Goal: Task Accomplishment & Management: Use online tool/utility

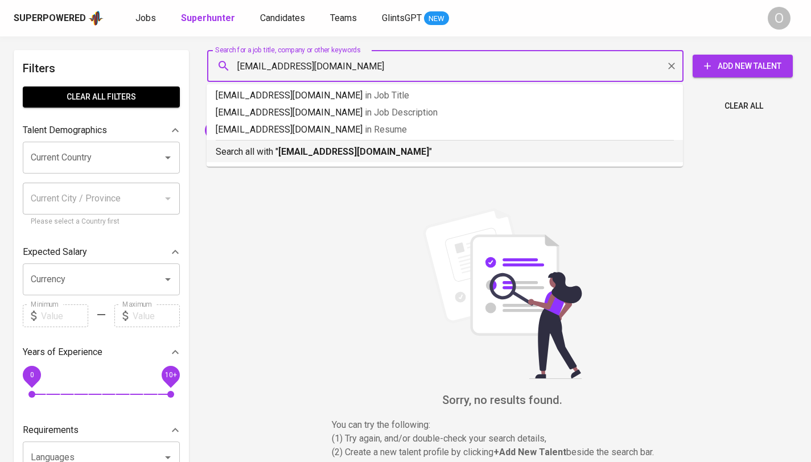
click at [326, 153] on b "[EMAIL_ADDRESS][DOMAIN_NAME]" at bounding box center [353, 151] width 151 height 11
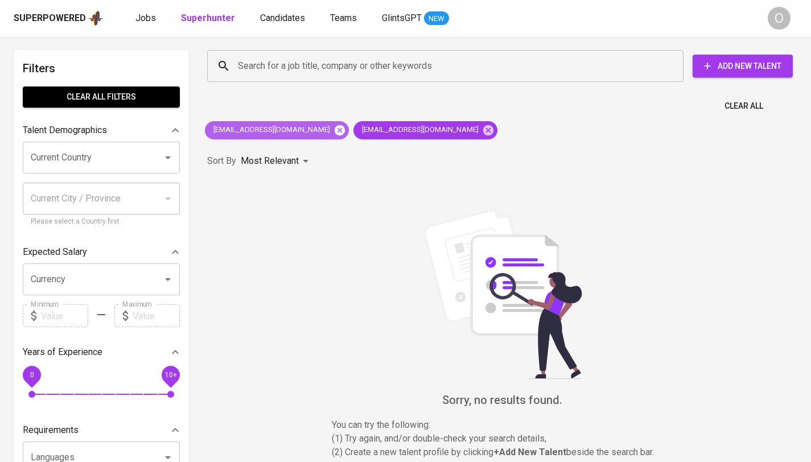
click at [334, 133] on icon at bounding box center [339, 130] width 10 height 10
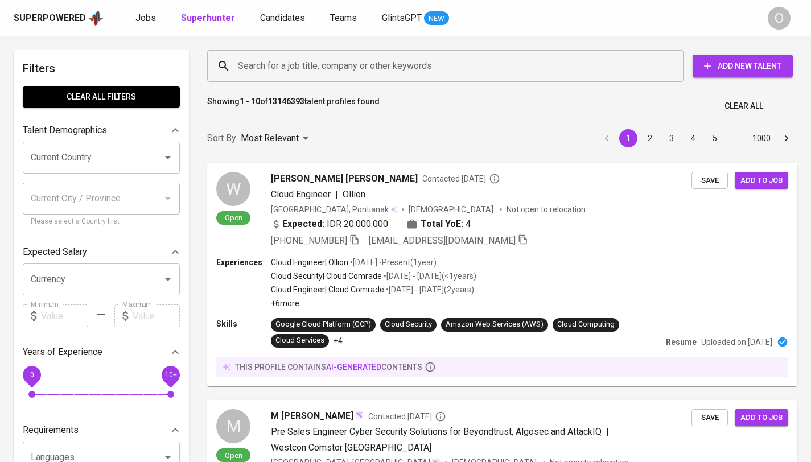
click at [278, 57] on input "Search for a job title, company or other keywords" at bounding box center [448, 66] width 426 height 22
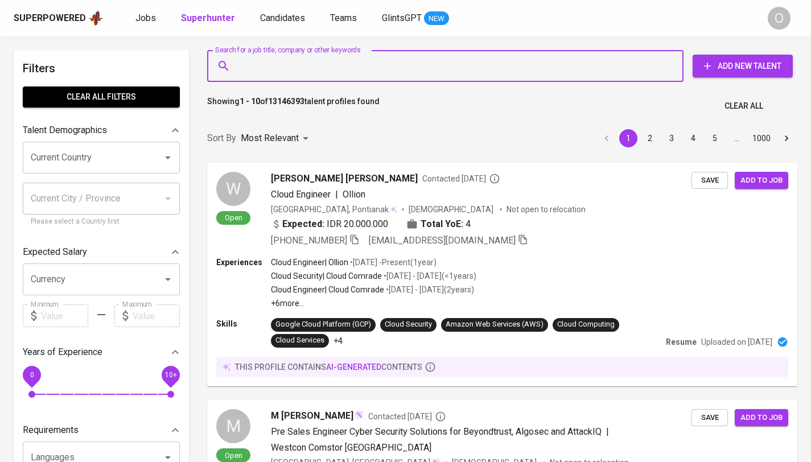
paste input "[EMAIL_ADDRESS][DOMAIN_NAME]"
type input "[EMAIL_ADDRESS][DOMAIN_NAME]"
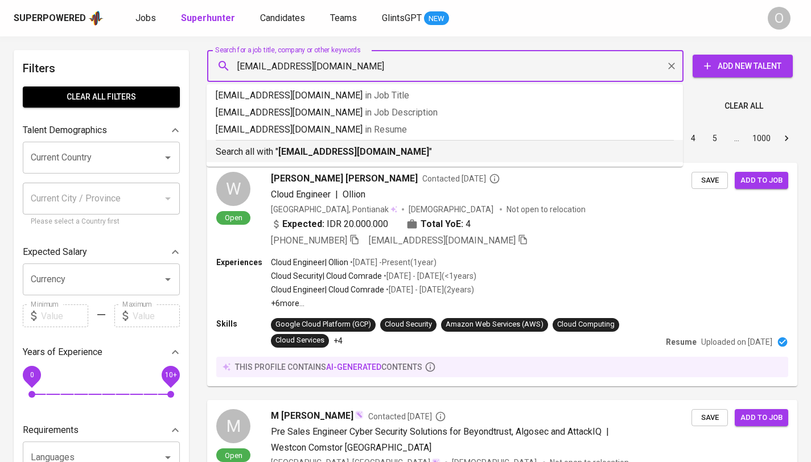
click at [285, 155] on b "[EMAIL_ADDRESS][DOMAIN_NAME]" at bounding box center [353, 151] width 151 height 11
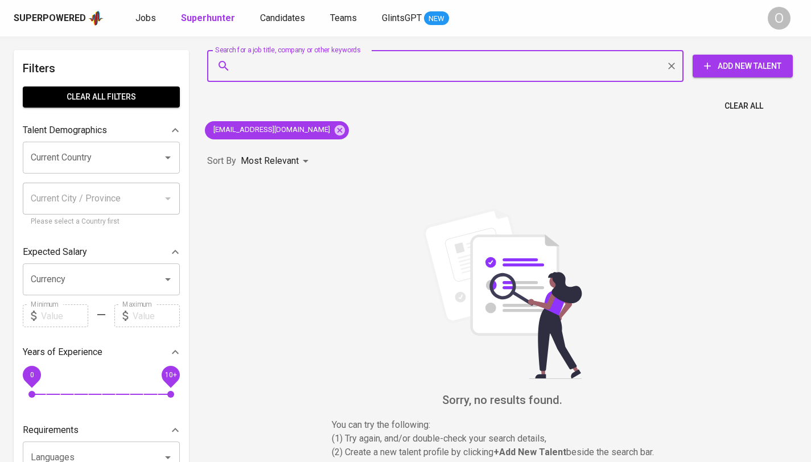
paste input "[EMAIL_ADDRESS][DOMAIN_NAME]"
type input "[EMAIL_ADDRESS][DOMAIN_NAME]"
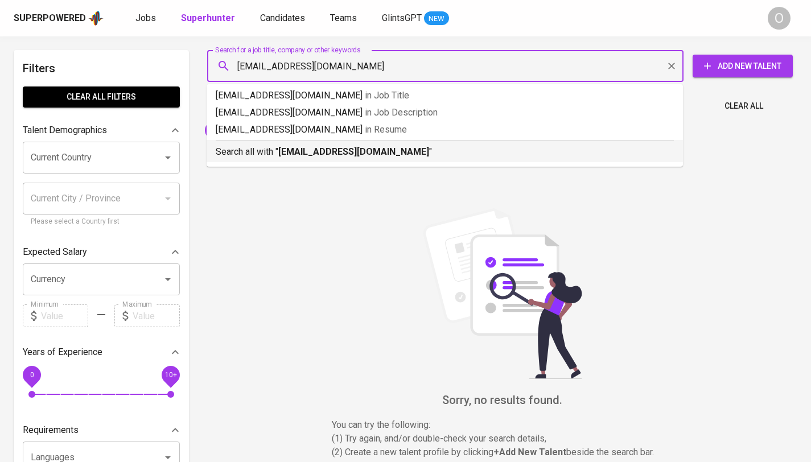
click at [340, 156] on b "[EMAIL_ADDRESS][DOMAIN_NAME]" at bounding box center [353, 151] width 151 height 11
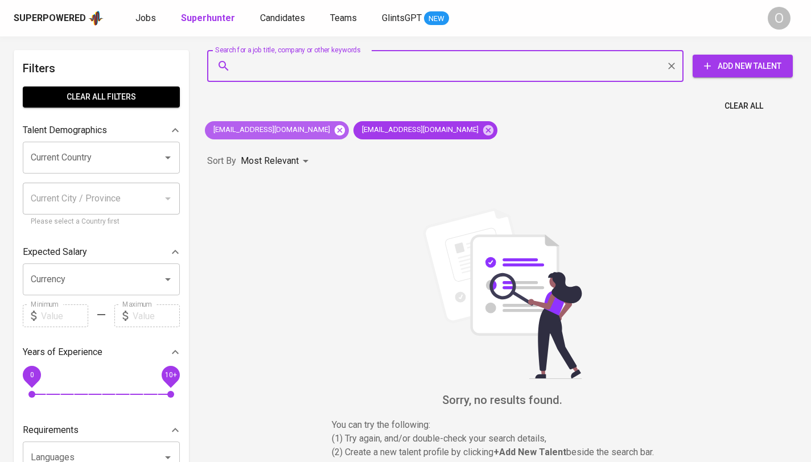
click at [333, 129] on icon at bounding box center [339, 130] width 13 height 13
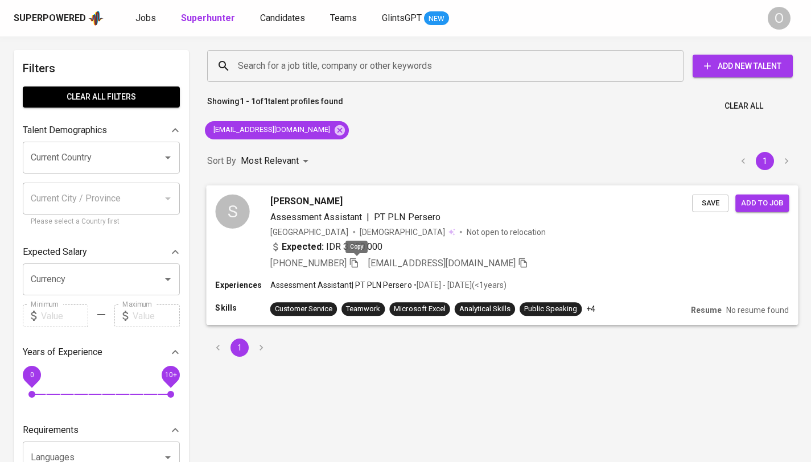
click at [354, 263] on icon "button" at bounding box center [354, 263] width 8 height 10
